Goal: Information Seeking & Learning: Learn about a topic

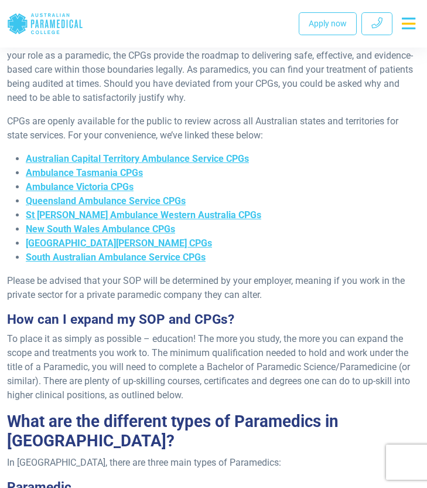
scroll to position [750, 0]
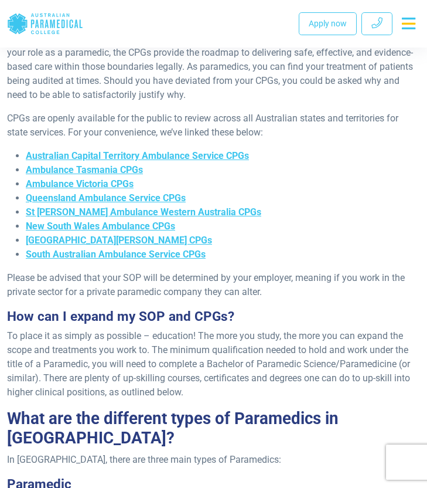
click at [291, 247] on li "South Australian Ambulance Service CPGs" at bounding box center [223, 254] width 394 height 14
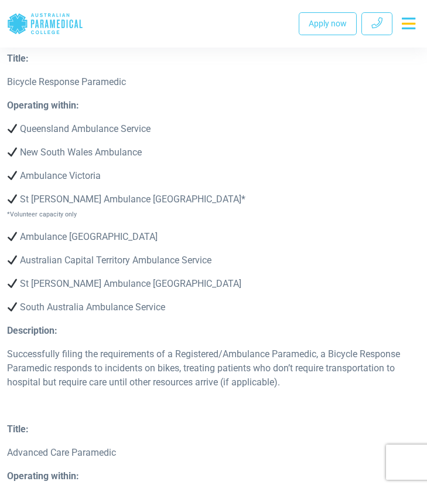
scroll to position [2926, 0]
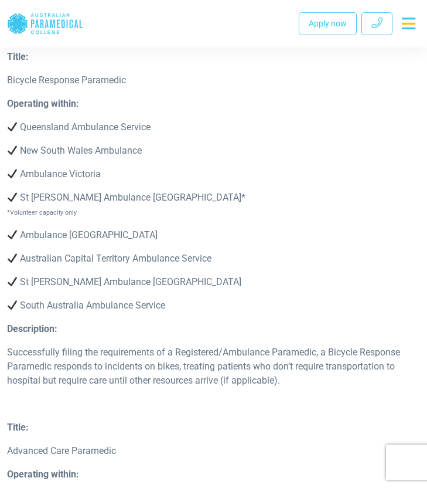
click at [349, 363] on div "Title: Bicycle Response Paramedic Operating within: Queensland Ambulance Servic…" at bounding box center [213, 235] width 427 height 370
click at [373, 366] on div "Title: Bicycle Response Paramedic Operating within: Queensland Ambulance Servic…" at bounding box center [213, 235] width 427 height 370
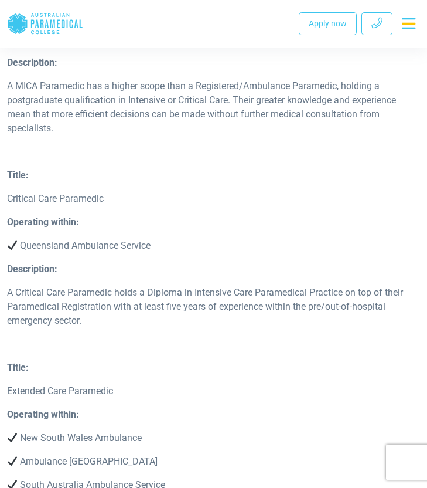
scroll to position [3926, 0]
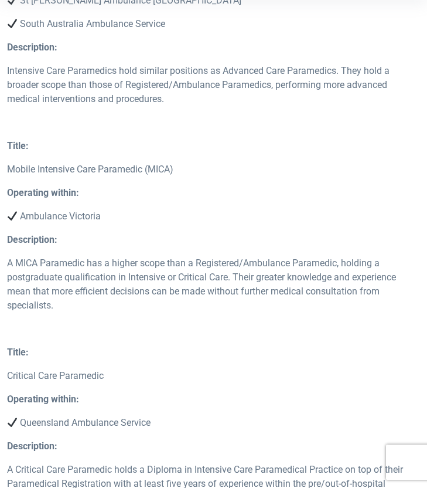
scroll to position [60, 0]
